Goal: Information Seeking & Learning: Learn about a topic

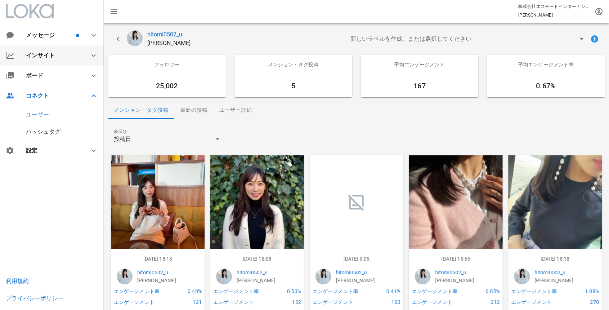
scroll to position [34, 0]
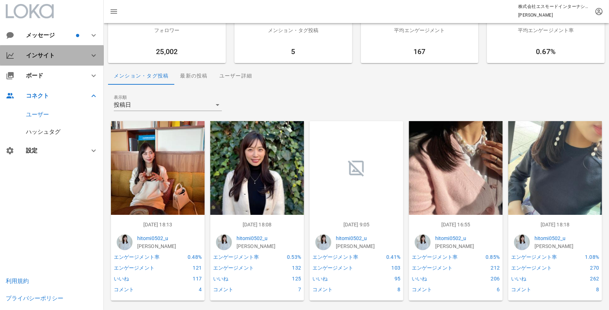
click at [42, 53] on div "インサイト" at bounding box center [53, 55] width 55 height 7
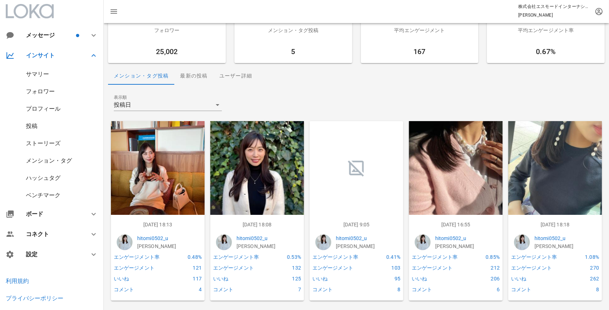
click at [46, 179] on div "ハッシュタグ" at bounding box center [43, 177] width 35 height 7
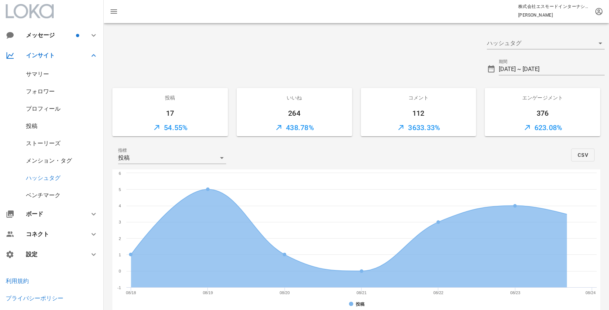
click at [55, 157] on div "メンション・タグ" at bounding box center [49, 160] width 46 height 7
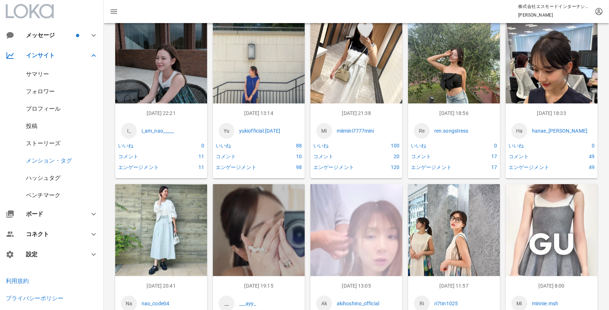
scroll to position [314, 0]
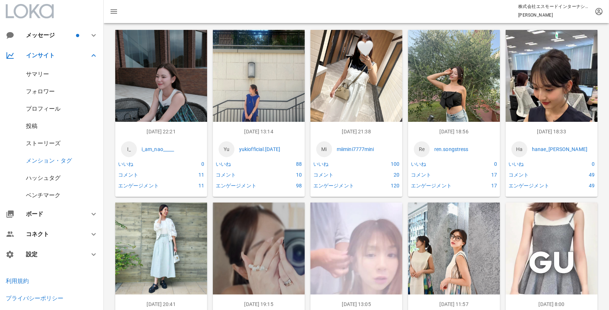
click at [153, 64] on img at bounding box center [161, 91] width 92 height 122
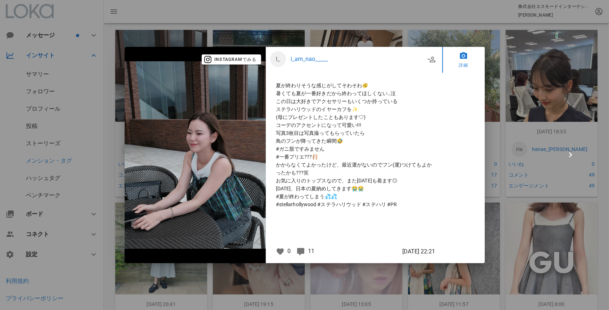
click at [319, 58] on p "i_am_nao_____" at bounding box center [357, 59] width 134 height 9
click at [362, 41] on div at bounding box center [304, 155] width 609 height 310
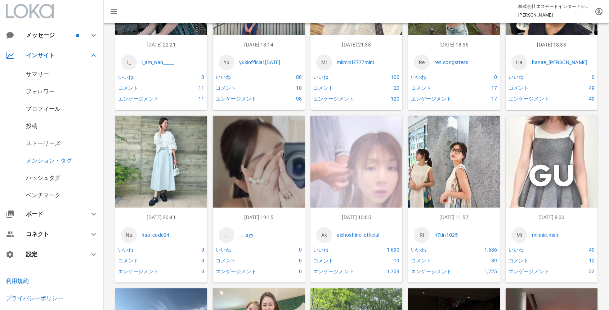
scroll to position [402, 0]
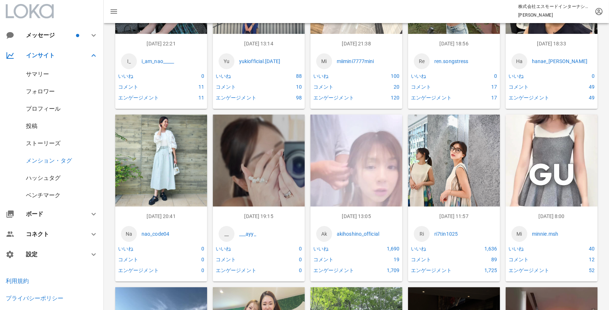
click at [163, 231] on p "nao_code04" at bounding box center [171, 234] width 60 height 8
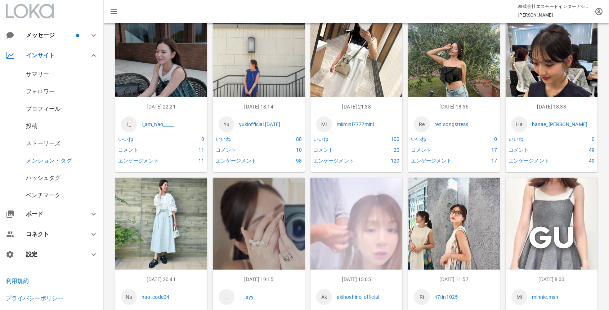
scroll to position [338, 0]
click at [267, 125] on p "yukiofficial.[DATE]" at bounding box center [269, 125] width 60 height 8
click at [355, 126] on p "miimini7777mini" at bounding box center [367, 125] width 60 height 8
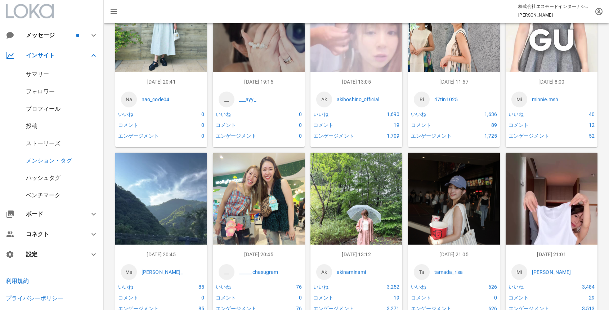
scroll to position [535, 0]
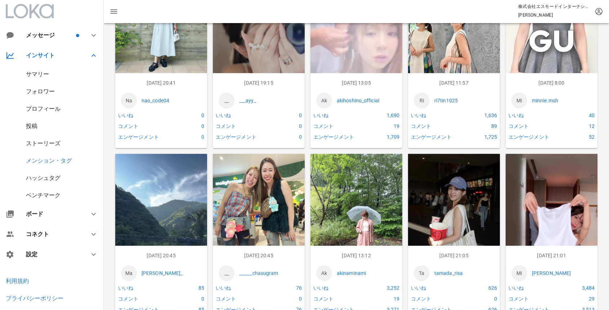
click at [55, 141] on div "ストーリーズ" at bounding box center [43, 143] width 35 height 7
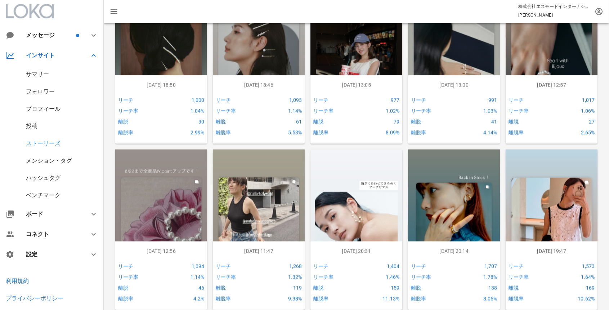
scroll to position [1081, 0]
click at [461, 203] on img at bounding box center [454, 231] width 92 height 163
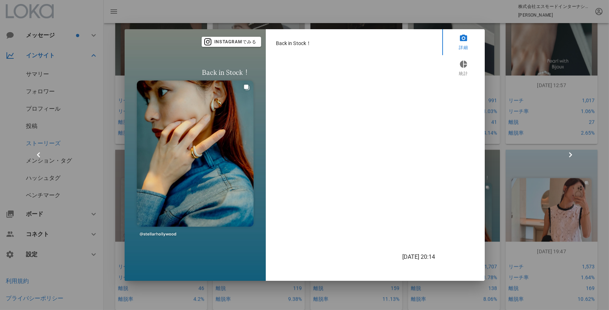
click at [505, 216] on div at bounding box center [304, 155] width 609 height 310
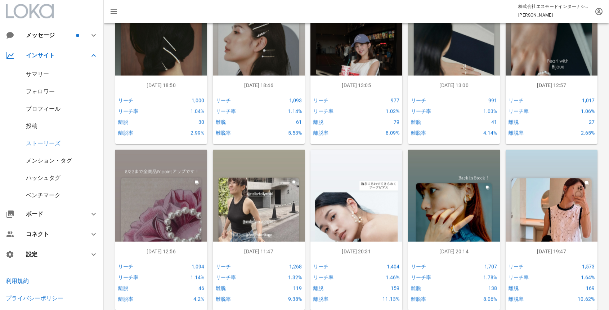
click at [560, 217] on img at bounding box center [551, 231] width 92 height 163
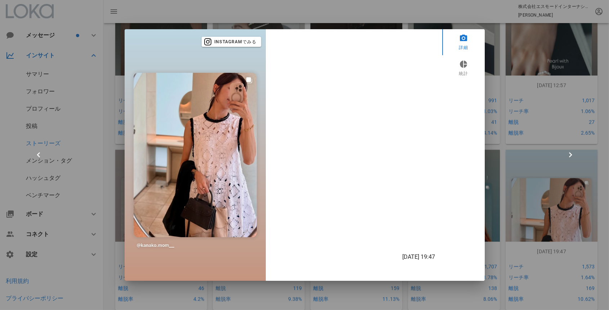
click at [487, 198] on div at bounding box center [304, 155] width 609 height 310
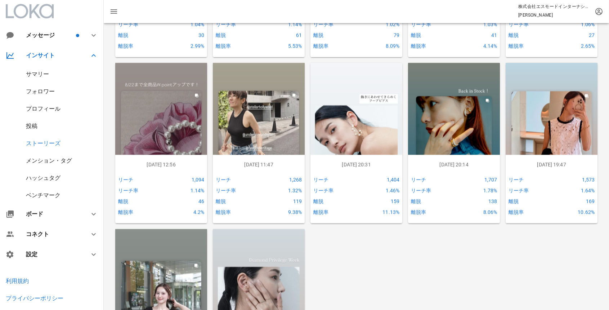
scroll to position [1261, 0]
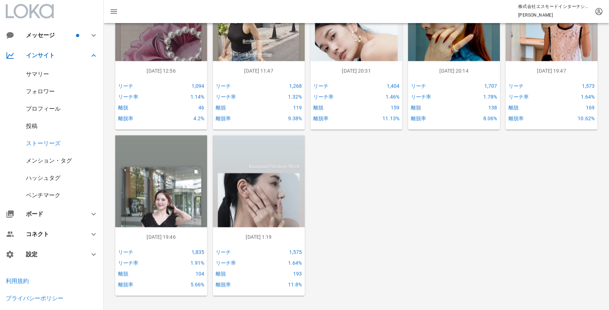
click at [158, 192] on img at bounding box center [161, 216] width 92 height 163
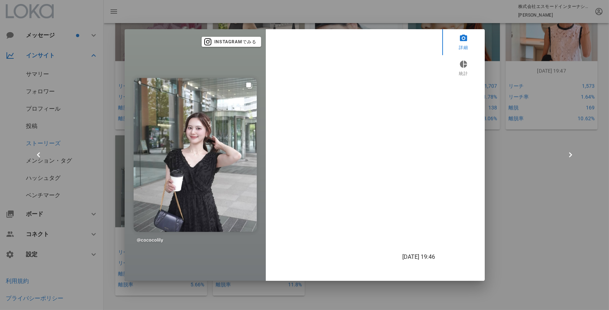
click at [159, 239] on img at bounding box center [195, 154] width 141 height 251
click at [202, 147] on img at bounding box center [195, 154] width 141 height 251
click at [239, 41] on span "Instagramでみる" at bounding box center [231, 42] width 50 height 6
click at [532, 85] on div at bounding box center [304, 155] width 609 height 310
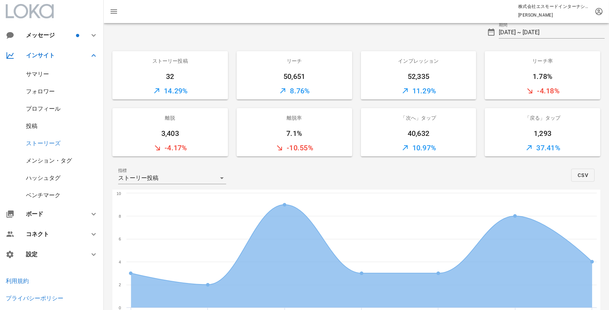
scroll to position [0, 0]
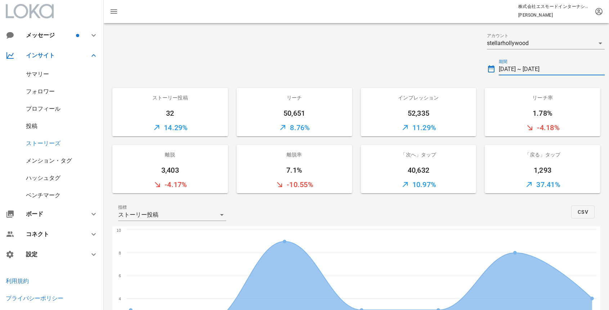
click at [547, 71] on input "[DATE] ~ [DATE]" at bounding box center [552, 69] width 106 height 12
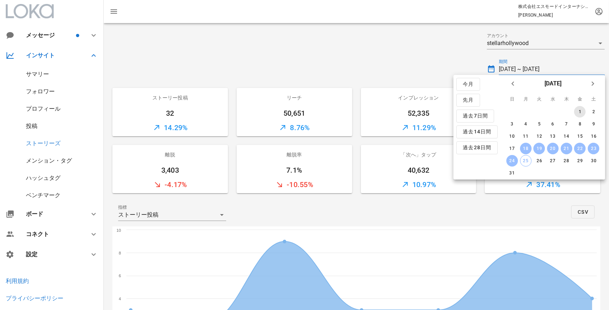
click at [578, 112] on div "1" at bounding box center [580, 111] width 12 height 5
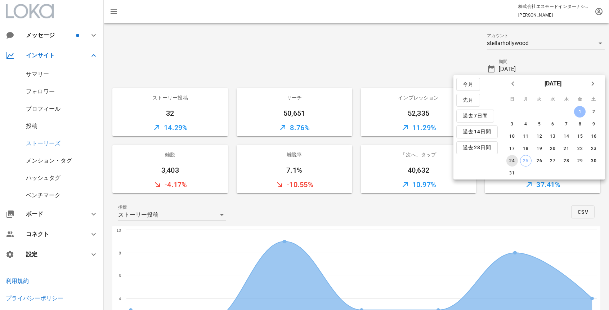
click at [513, 161] on div "24" at bounding box center [512, 160] width 12 height 5
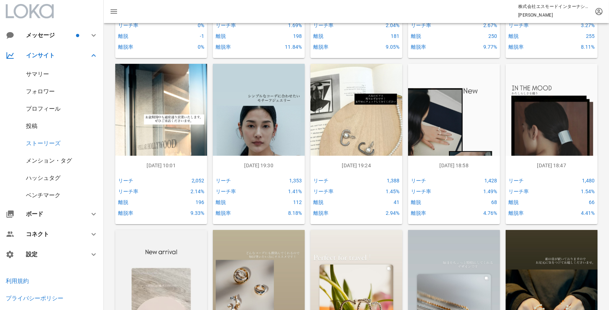
scroll to position [1998, 0]
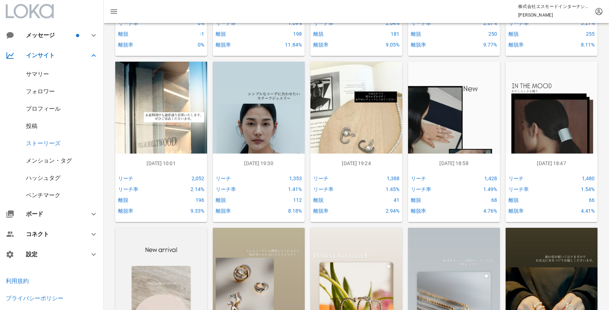
click at [383, 97] on img at bounding box center [356, 143] width 92 height 163
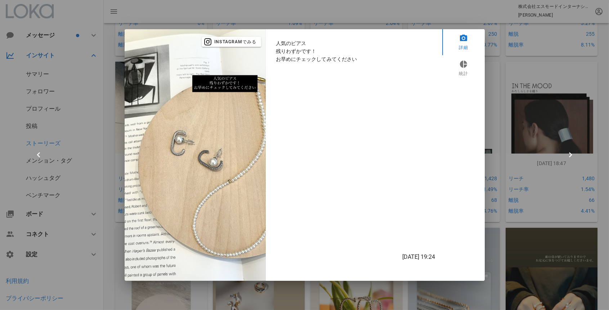
click at [523, 105] on div at bounding box center [304, 155] width 609 height 310
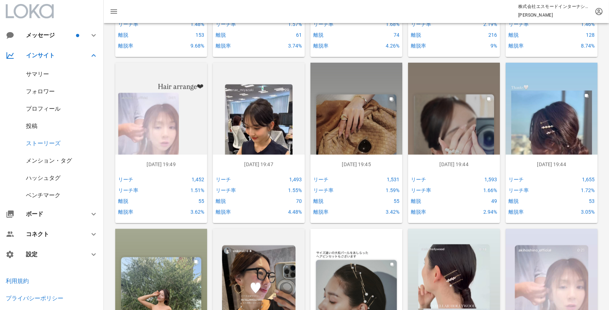
scroll to position [569, 0]
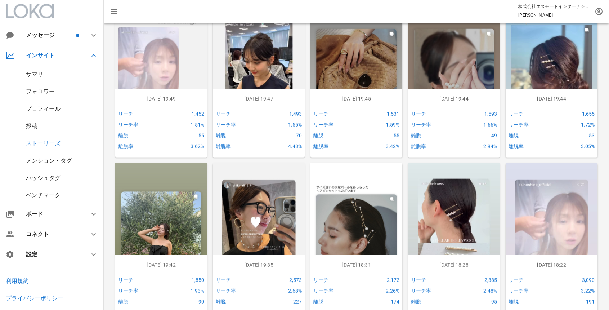
click at [551, 215] on img at bounding box center [551, 244] width 92 height 163
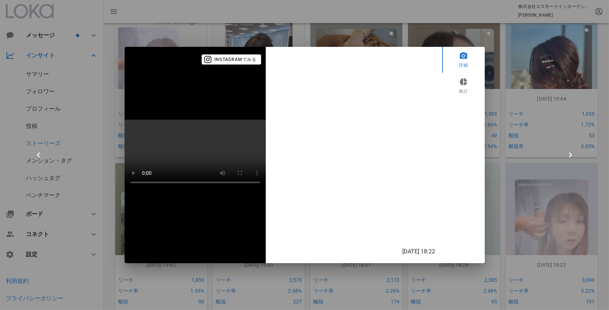
click at [510, 119] on div at bounding box center [304, 155] width 609 height 310
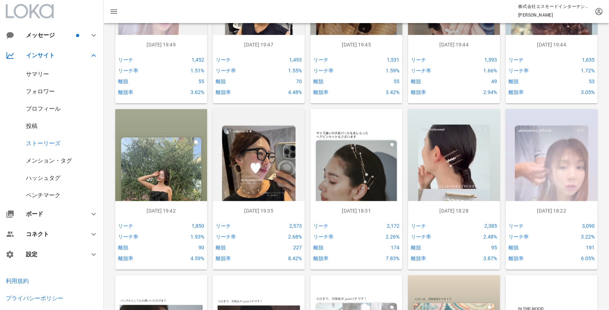
scroll to position [634, 0]
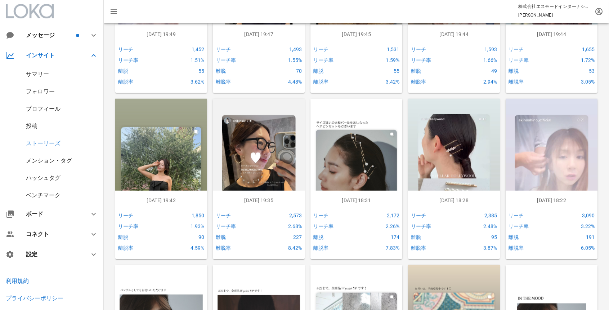
click at [276, 159] on img at bounding box center [259, 180] width 92 height 163
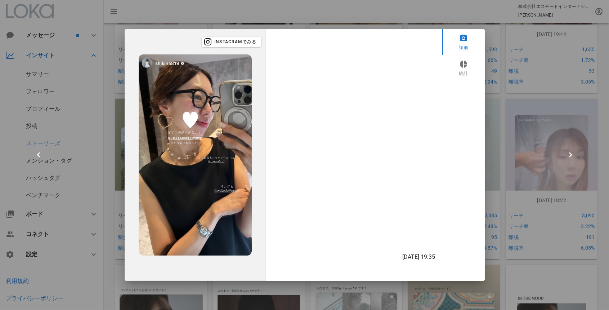
click at [534, 126] on div at bounding box center [304, 155] width 609 height 310
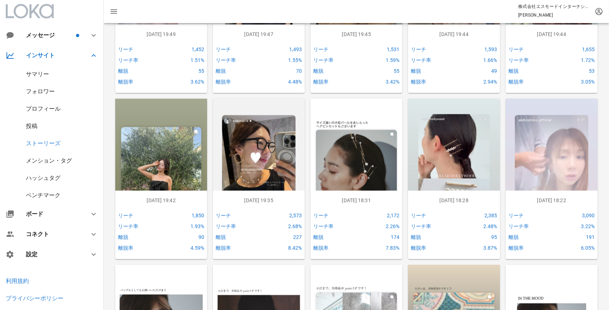
click at [186, 161] on img at bounding box center [161, 180] width 92 height 163
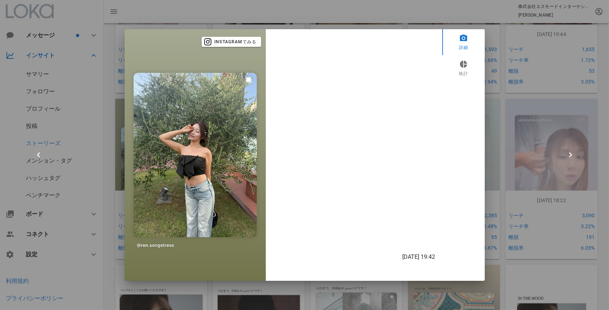
click at [515, 160] on div at bounding box center [304, 155] width 609 height 310
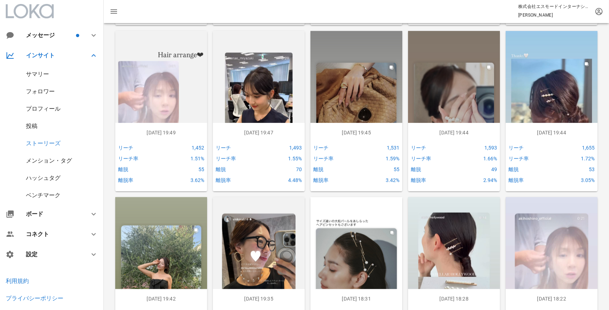
scroll to position [524, 0]
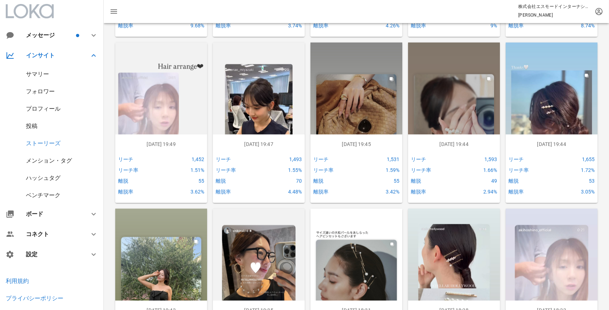
click at [186, 93] on img at bounding box center [161, 123] width 92 height 163
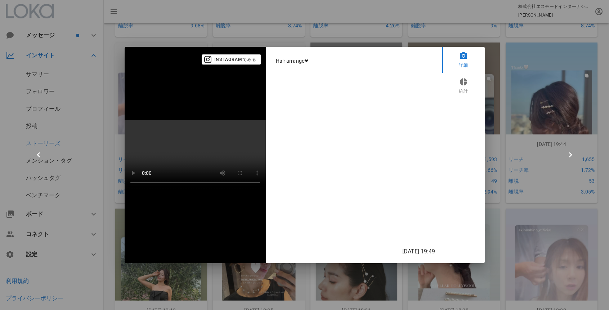
click at [550, 100] on div at bounding box center [304, 155] width 609 height 310
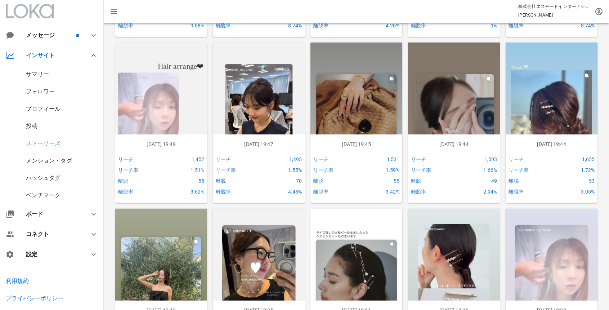
click at [268, 98] on img at bounding box center [259, 123] width 92 height 163
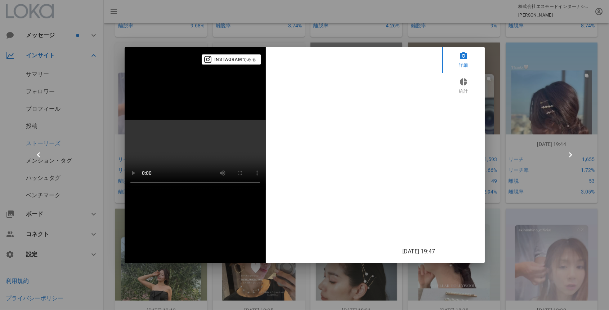
click at [509, 118] on div at bounding box center [304, 155] width 609 height 310
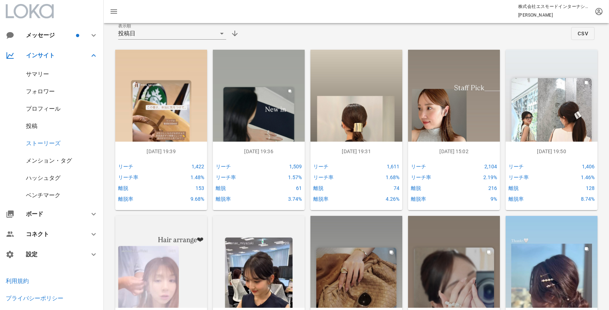
scroll to position [352, 0]
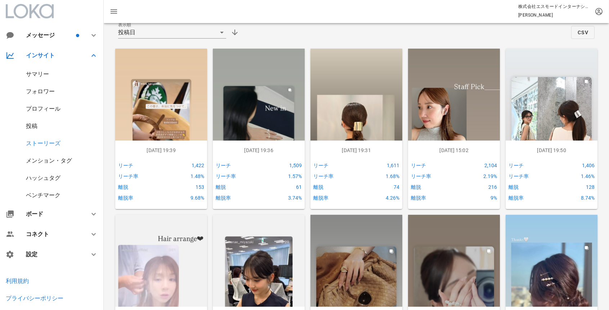
click at [559, 100] on img at bounding box center [551, 130] width 92 height 163
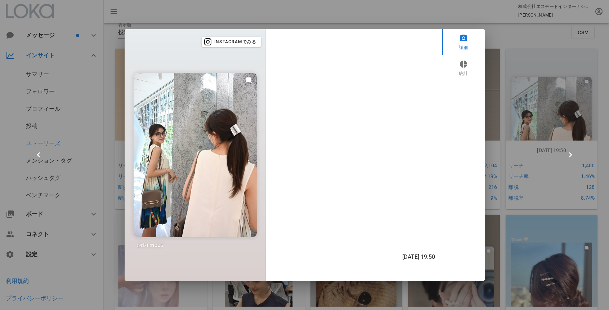
click at [227, 104] on img at bounding box center [195, 154] width 141 height 251
click at [235, 43] on span "Instagramでみる" at bounding box center [231, 42] width 50 height 6
click at [53, 161] on div at bounding box center [304, 155] width 609 height 310
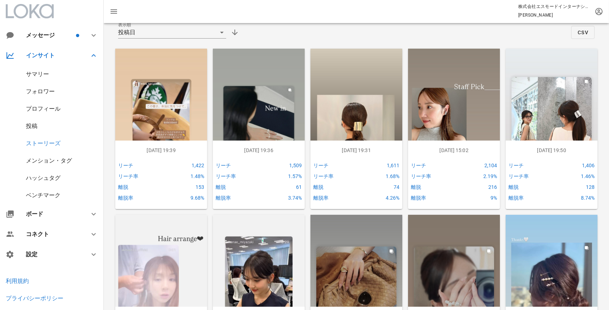
click at [57, 160] on div "メンション・タグ" at bounding box center [49, 160] width 46 height 7
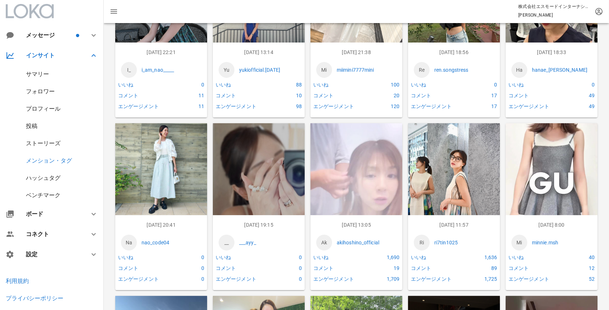
scroll to position [394, 0]
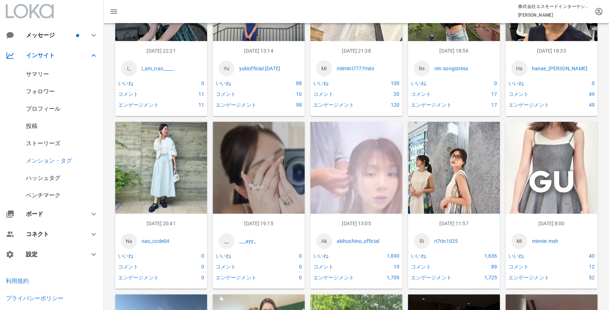
click at [445, 188] on img at bounding box center [454, 183] width 92 height 122
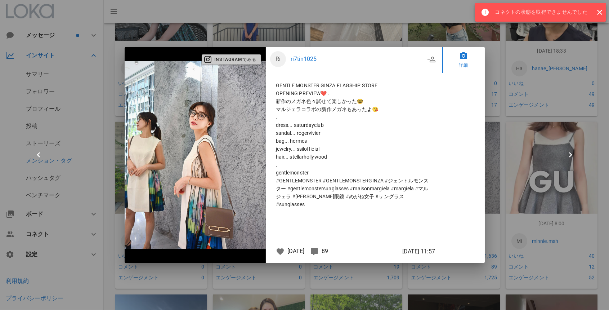
click at [234, 59] on span "Instagramでみる" at bounding box center [231, 59] width 50 height 6
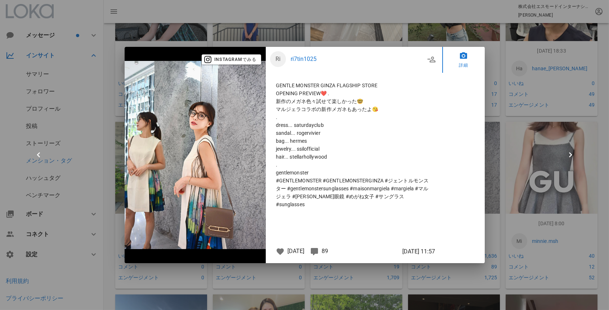
click at [501, 103] on div at bounding box center [304, 155] width 609 height 310
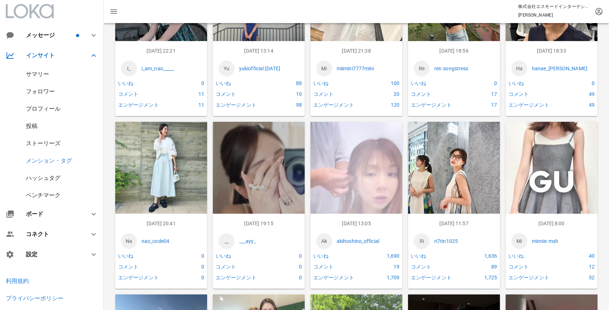
click at [253, 242] on p "___ayy_" at bounding box center [269, 241] width 60 height 8
click at [361, 180] on img at bounding box center [356, 203] width 92 height 163
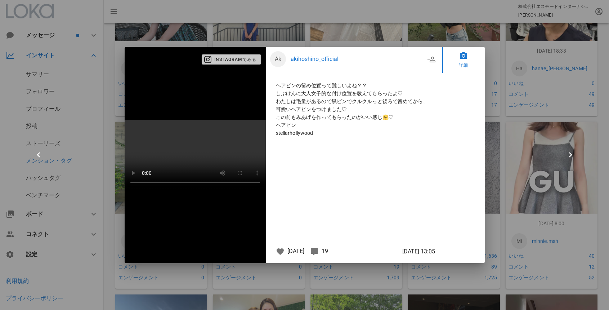
click at [246, 56] on span "Instagramでみる" at bounding box center [231, 59] width 50 height 6
click at [310, 22] on div at bounding box center [304, 155] width 609 height 310
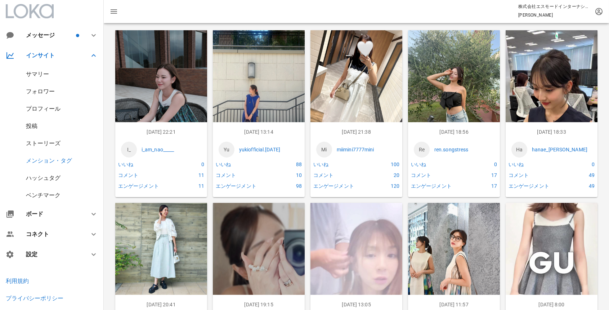
scroll to position [315, 0]
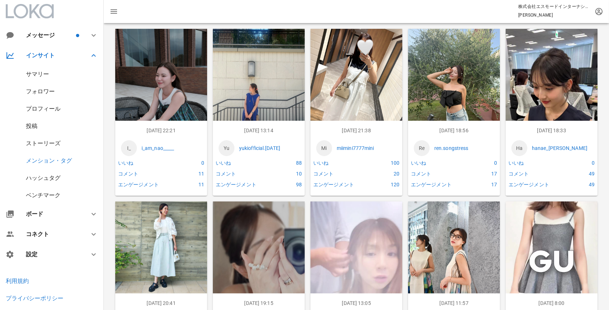
click at [447, 104] on img at bounding box center [454, 90] width 92 height 122
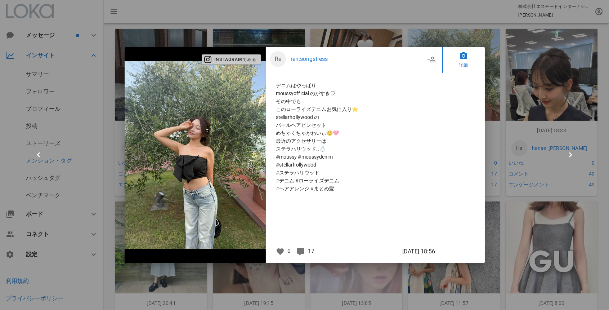
click at [228, 62] on span "Instagramでみる" at bounding box center [231, 59] width 50 height 6
click at [115, 40] on div at bounding box center [304, 155] width 609 height 310
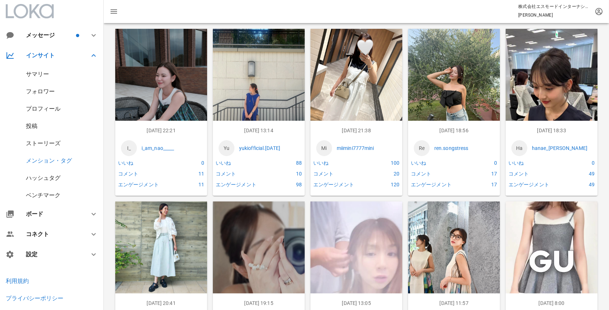
click at [364, 146] on p "miimini7777mini" at bounding box center [367, 148] width 60 height 8
click at [357, 82] on img at bounding box center [356, 90] width 92 height 122
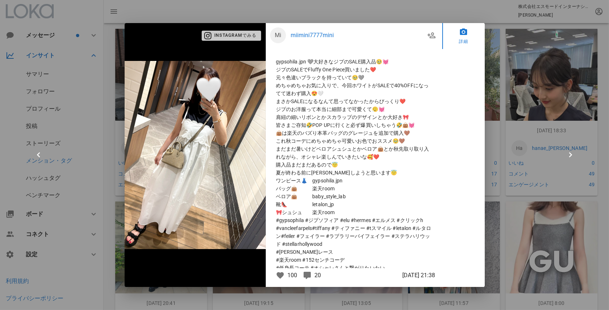
click at [235, 35] on span "Instagramでみる" at bounding box center [231, 35] width 50 height 6
click at [550, 104] on div at bounding box center [304, 155] width 609 height 310
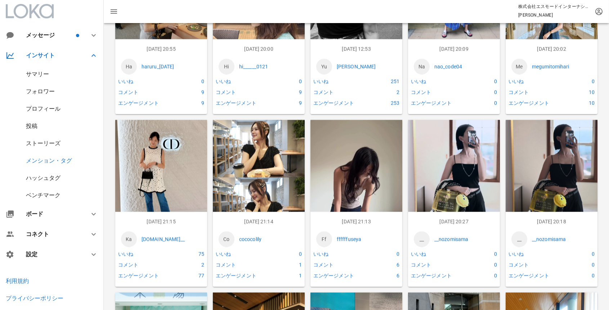
scroll to position [915, 0]
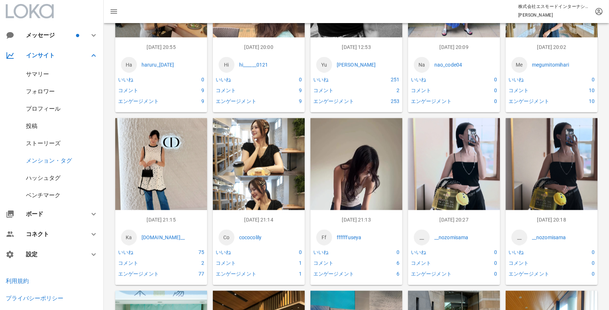
click at [253, 235] on p "cococolily" at bounding box center [269, 237] width 60 height 8
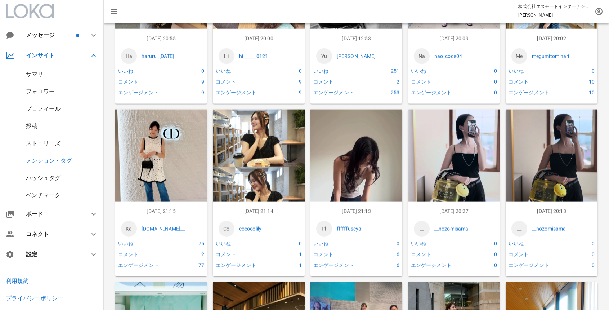
scroll to position [924, 0]
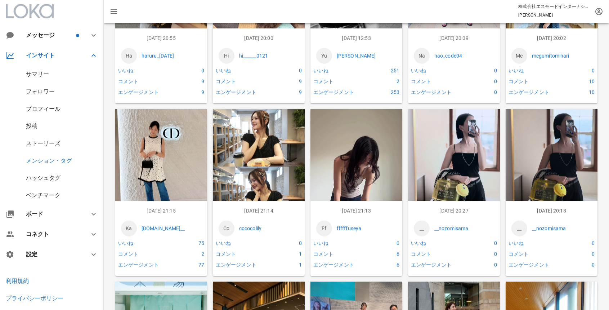
click at [245, 158] on img at bounding box center [259, 166] width 92 height 115
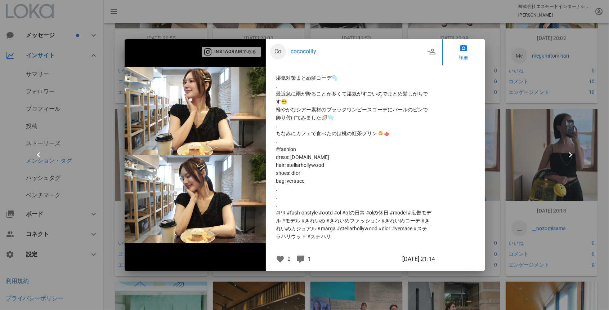
click at [238, 50] on span "Instagramでみる" at bounding box center [231, 52] width 50 height 6
click at [524, 80] on div at bounding box center [304, 155] width 609 height 310
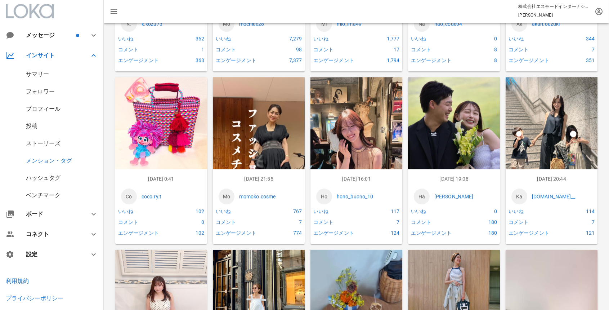
scroll to position [1659, 0]
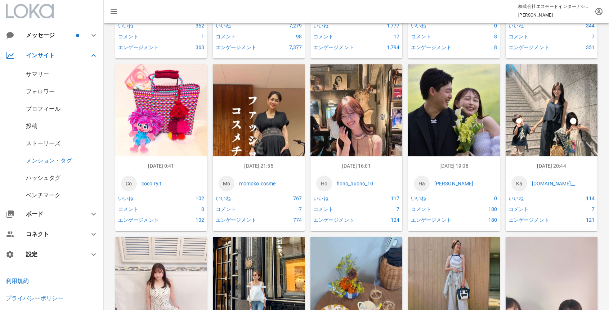
click at [269, 182] on p "momoko.cosme" at bounding box center [269, 184] width 60 height 8
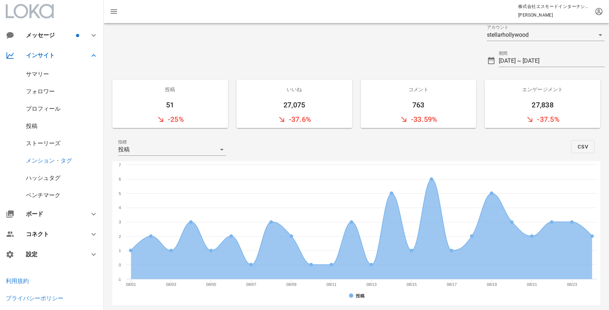
scroll to position [8, 0]
click at [517, 58] on input "[DATE] ~ [DATE]" at bounding box center [552, 62] width 106 height 12
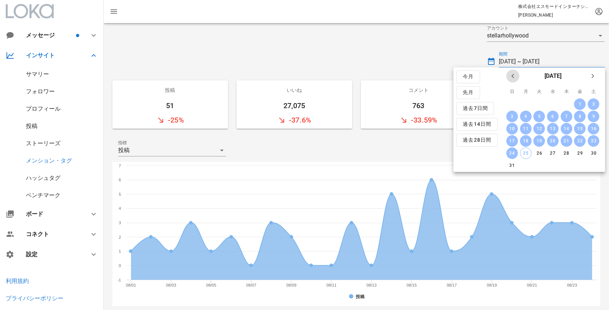
click at [507, 78] on span "前月" at bounding box center [512, 76] width 13 height 9
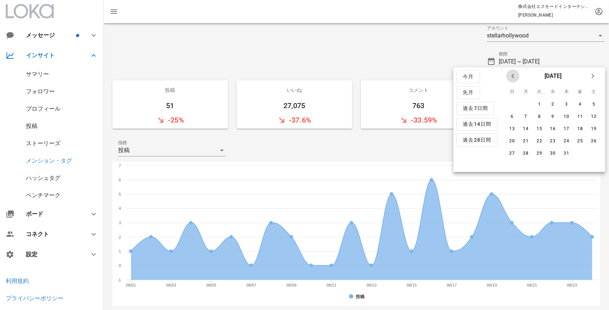
click at [507, 78] on span "前月" at bounding box center [512, 76] width 13 height 9
click at [512, 104] on div "1" at bounding box center [512, 104] width 12 height 5
click at [591, 76] on icon "来月" at bounding box center [592, 76] width 9 height 9
click at [567, 153] on div "31" at bounding box center [566, 152] width 12 height 5
type input "[DATE] ~ [DATE]"
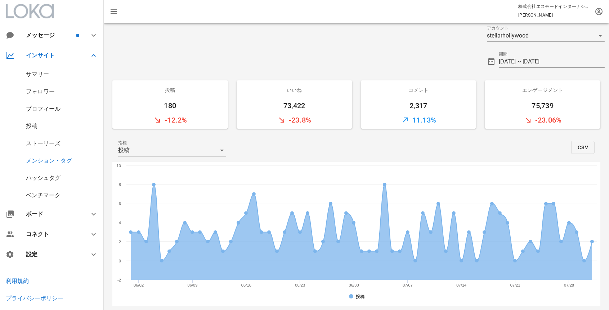
scroll to position [225, 0]
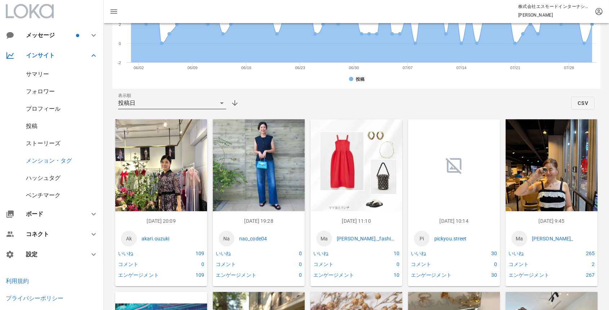
click at [221, 105] on icon at bounding box center [221, 103] width 9 height 9
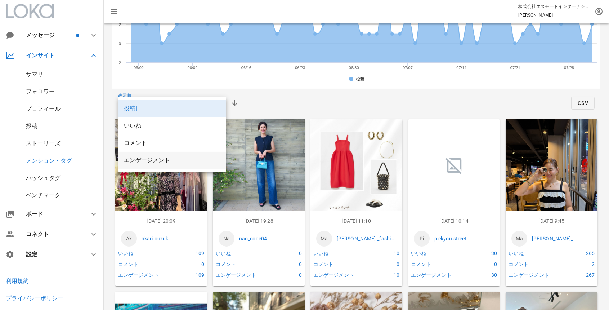
click at [198, 159] on div "エンゲージメント" at bounding box center [172, 160] width 96 height 7
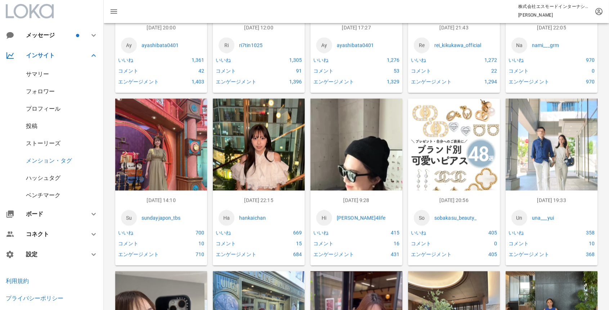
scroll to position [1108, 0]
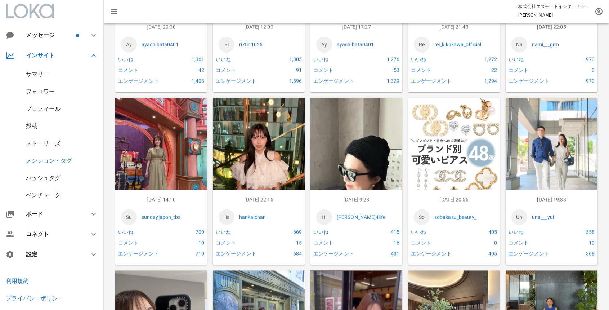
click at [546, 216] on p "una___yui" at bounding box center [562, 217] width 60 height 8
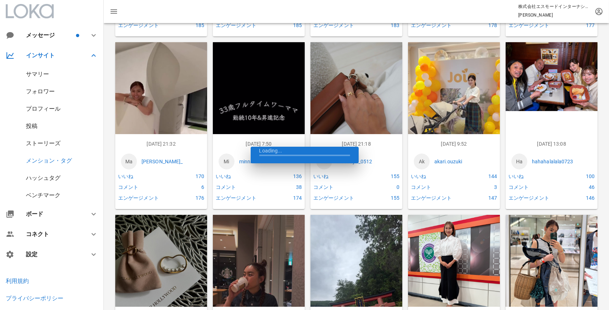
scroll to position [2027, 0]
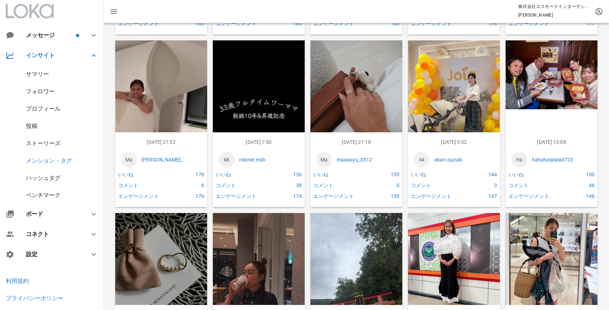
click at [155, 161] on p "[PERSON_NAME]_" at bounding box center [171, 159] width 60 height 8
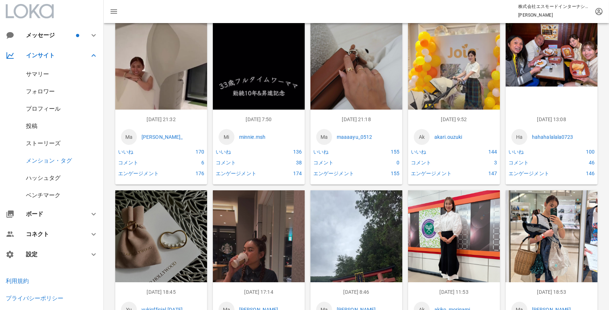
scroll to position [2043, 0]
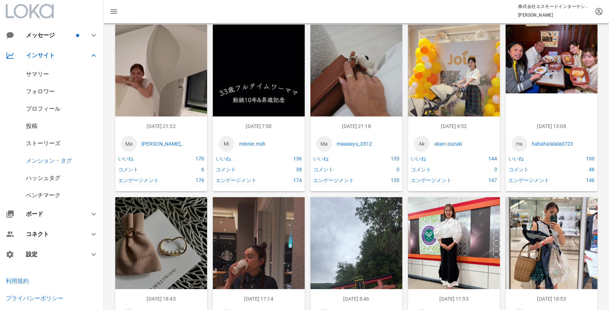
click at [248, 144] on p "minnie.msh" at bounding box center [269, 144] width 60 height 8
click at [298, 168] on div "38" at bounding box center [289, 169] width 30 height 11
click at [297, 168] on div "38" at bounding box center [289, 169] width 30 height 11
click at [301, 170] on div "38" at bounding box center [289, 169] width 30 height 11
click at [256, 77] on img at bounding box center [259, 105] width 92 height 163
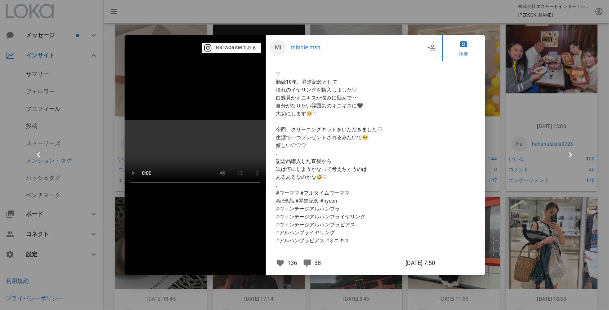
drag, startPoint x: 283, startPoint y: 92, endPoint x: 290, endPoint y: 143, distance: 51.6
click at [290, 143] on p "♡ 勤続10年、昇進記念として 憧れのイヤリングを購入しました♡ 白蝶貝かオニキスか悩みに悩んで‥ 自分がなりたい雰囲気のオニキスに🖤 大切にします🥹♡ . …" at bounding box center [354, 157] width 156 height 174
click at [307, 267] on icon at bounding box center [307, 262] width 9 height 9
click at [314, 266] on span "38" at bounding box center [317, 262] width 6 height 7
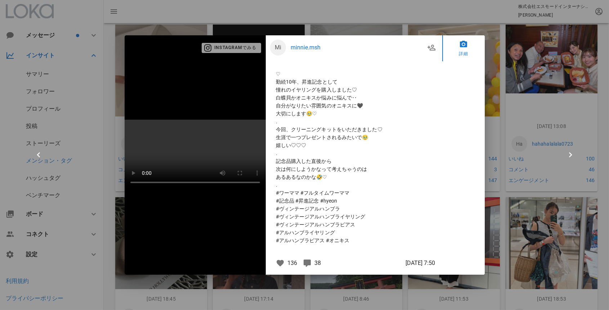
click at [245, 45] on span "Instagramでみる" at bounding box center [231, 48] width 50 height 6
click at [290, 189] on span "#ワーママ #フルタイムワーママ" at bounding box center [354, 193] width 156 height 8
click at [283, 189] on span "#ワーママ #フルタイムワーママ" at bounding box center [354, 193] width 156 height 8
click at [286, 189] on span "#ワーママ #フルタイムワーママ" at bounding box center [354, 193] width 156 height 8
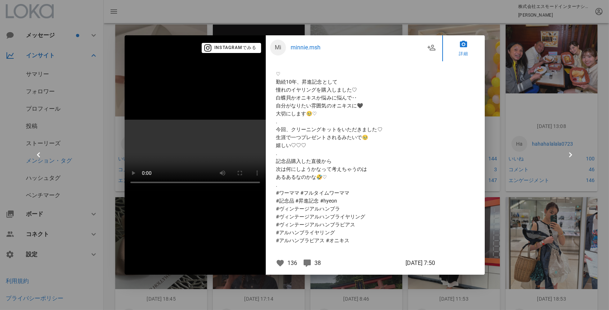
click at [286, 189] on span "#ワーママ #フルタイムワーママ" at bounding box center [354, 193] width 156 height 8
